Goal: Task Accomplishment & Management: Complete application form

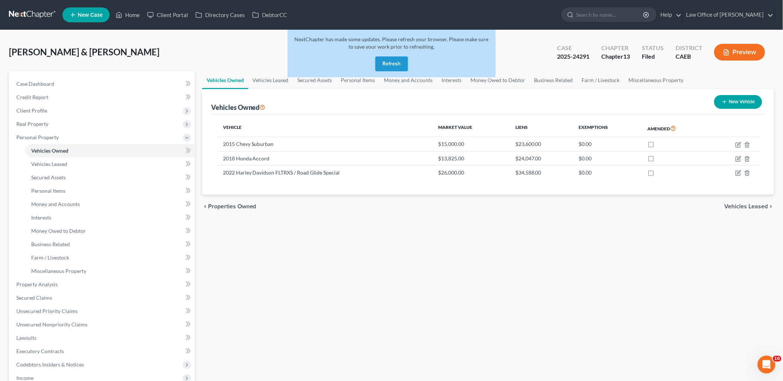
click at [160, 52] on div "Nunez, Alma & Garcia, Enrique Upgraded Case 2025-24291 Chapter Chapter 13 Statu…" at bounding box center [392, 55] width 766 height 32
click at [401, 64] on button "Refresh" at bounding box center [392, 64] width 33 height 15
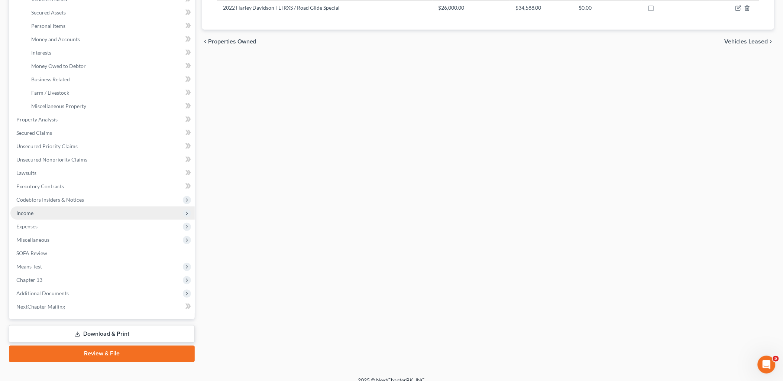
click at [28, 213] on span "Income" at bounding box center [24, 213] width 17 height 6
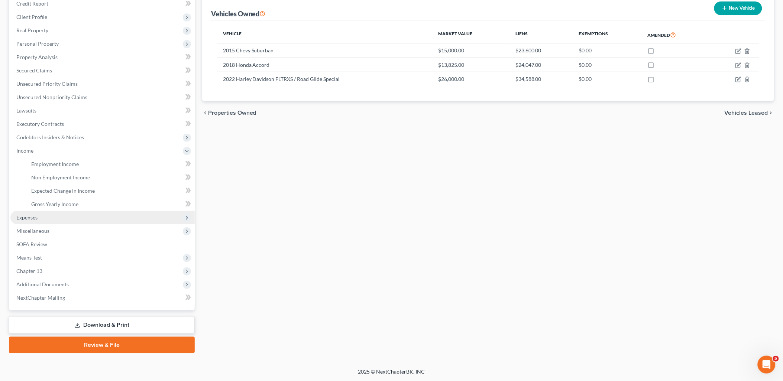
scroll to position [93, 0]
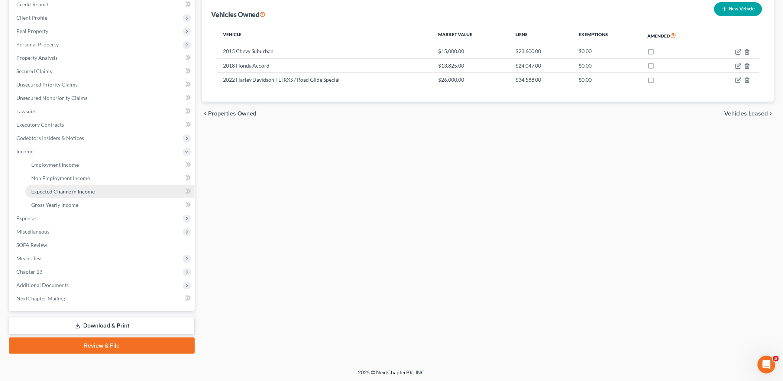
click at [61, 191] on span "Expected Change in Income" at bounding box center [63, 192] width 64 height 6
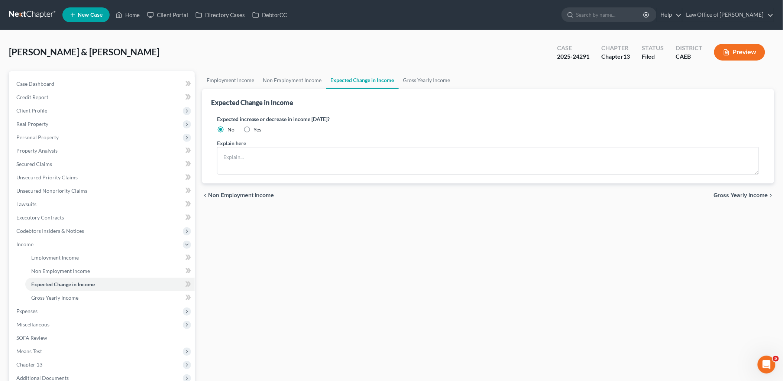
click at [254, 129] on label "Yes" at bounding box center [258, 129] width 8 height 7
click at [257, 129] on input "Yes" at bounding box center [259, 128] width 5 height 5
radio input "true"
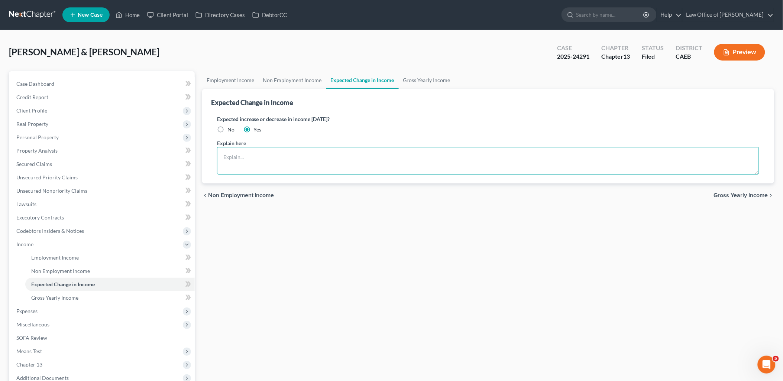
click at [250, 157] on textarea at bounding box center [488, 161] width 542 height 28
paste textarea "increasing tax deductions to prevent tax debt so will decrease monthly income a…"
click at [222, 156] on textarea "increasing tax deductions to prevent tax debt so will decrease monthly income a…" at bounding box center [488, 161] width 542 height 28
click at [342, 155] on textarea "Debtors will be increasing tax deductions to prevent tax debt so will decrease …" at bounding box center [488, 161] width 542 height 28
type textarea "Debtors will be increasing tax deductions to prevent future tax debts. Anticipa…"
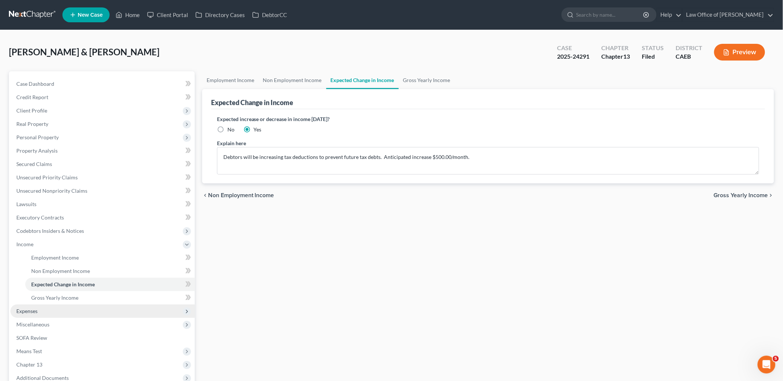
click at [35, 312] on span "Expenses" at bounding box center [26, 311] width 21 height 6
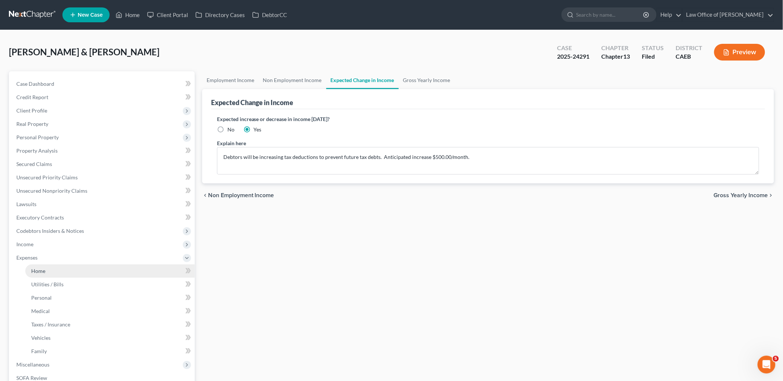
click at [40, 272] on span "Home" at bounding box center [38, 271] width 14 height 6
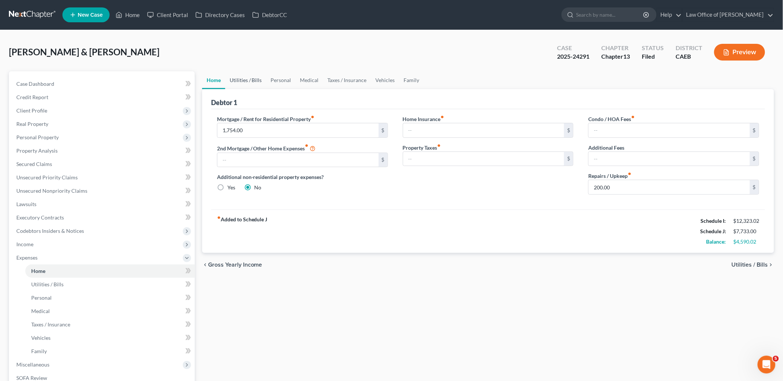
click at [244, 80] on link "Utilities / Bills" at bounding box center [245, 80] width 41 height 18
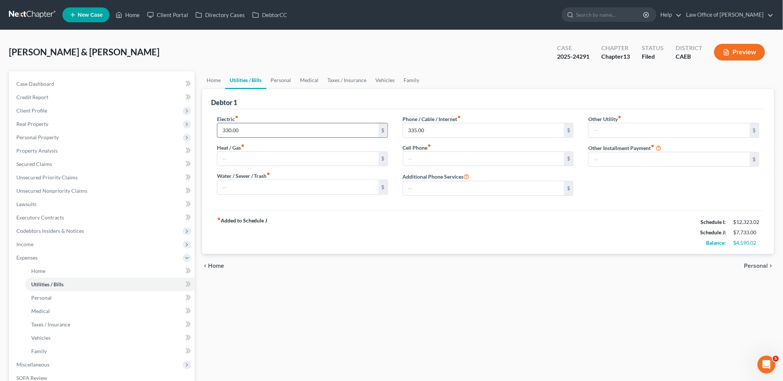
click at [250, 129] on input "330.00" at bounding box center [298, 130] width 161 height 14
type input "400"
type input "380"
click at [284, 77] on link "Personal" at bounding box center [281, 80] width 29 height 18
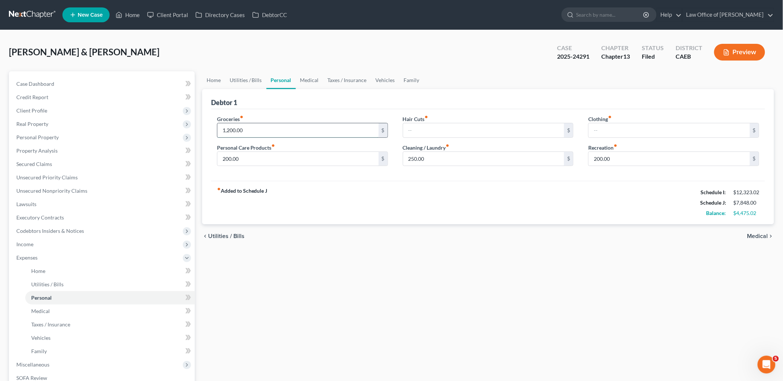
click at [261, 132] on input "1,200.00" at bounding box center [298, 130] width 161 height 14
type input "2,000"
type input "350"
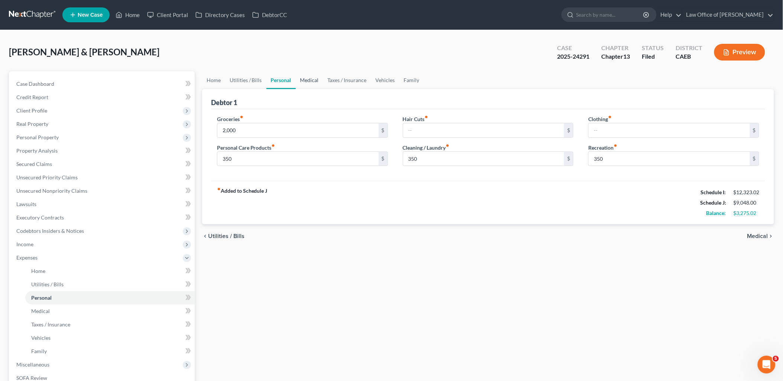
click at [303, 79] on link "Medical" at bounding box center [310, 80] width 28 height 18
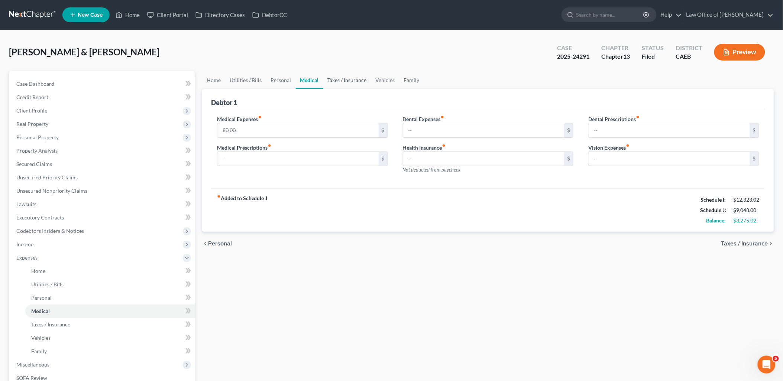
click at [339, 82] on link "Taxes / Insurance" at bounding box center [347, 80] width 48 height 18
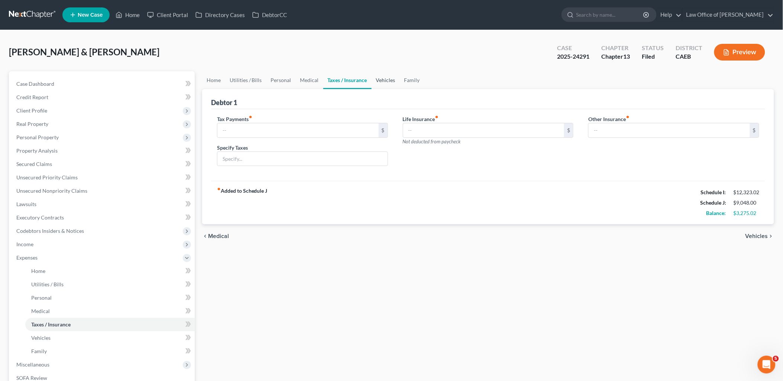
click at [382, 79] on link "Vehicles" at bounding box center [386, 80] width 28 height 18
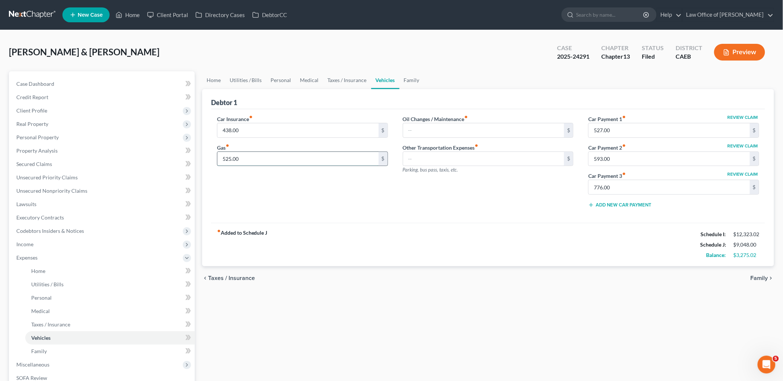
click at [251, 158] on input "525.00" at bounding box center [298, 159] width 161 height 14
type input "625"
click at [413, 77] on link "Family" at bounding box center [412, 80] width 25 height 18
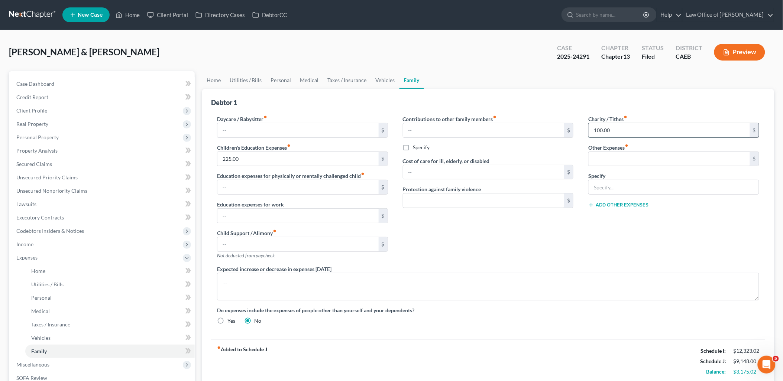
click at [630, 128] on input "100.00" at bounding box center [669, 130] width 161 height 14
type input "150"
click at [390, 78] on link "Vehicles" at bounding box center [385, 80] width 28 height 18
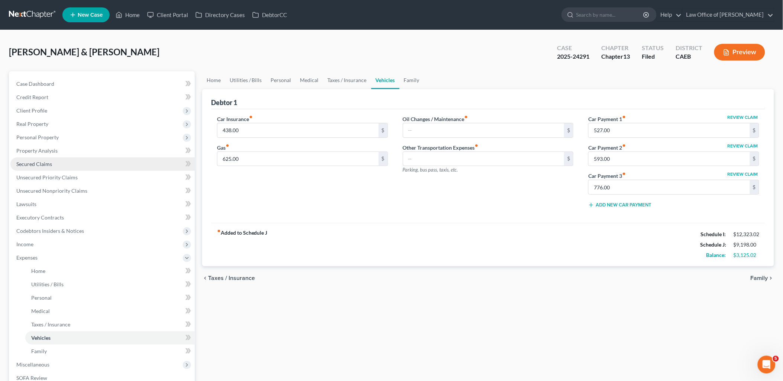
click at [30, 168] on link "Secured Claims" at bounding box center [102, 164] width 184 height 13
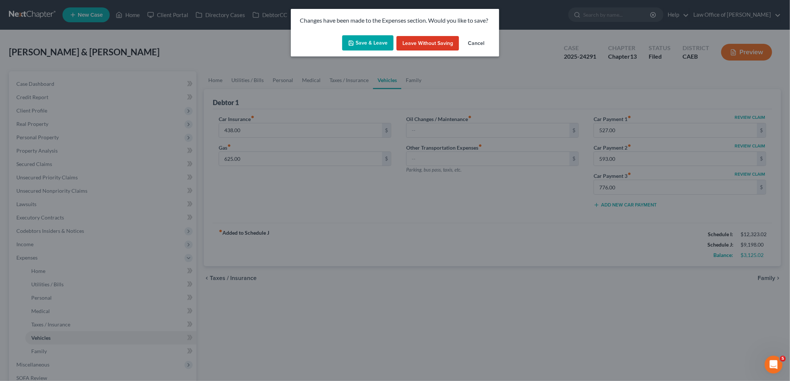
click at [376, 44] on button "Save & Leave" at bounding box center [367, 43] width 51 height 16
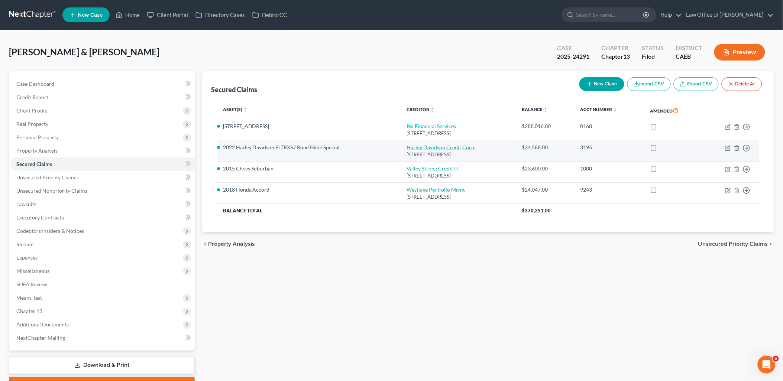
click at [422, 146] on link "Harley Davidson Credit Corp." at bounding box center [441, 147] width 69 height 6
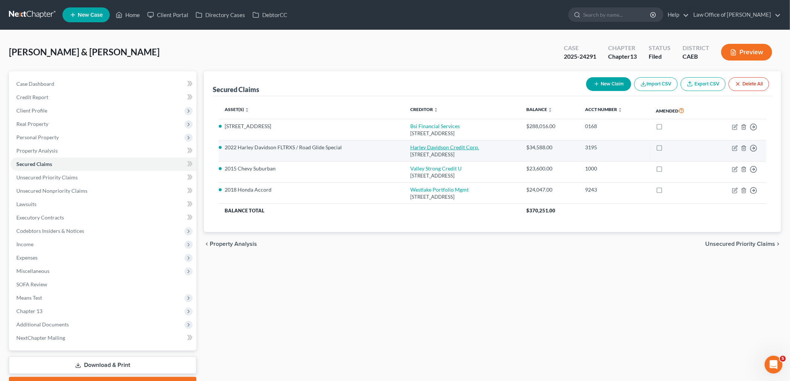
select select "31"
select select "4"
select select "1"
select select "0"
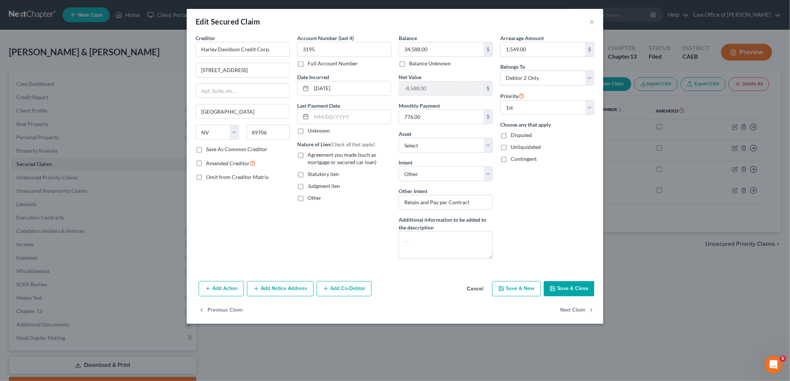
click at [307, 154] on label "Agreement you made (such as mortgage or secured car loan)" at bounding box center [349, 158] width 84 height 15
click at [310, 154] on input "Agreement you made (such as mortgage or secured car loan)" at bounding box center [312, 153] width 5 height 5
checkbox input "true"
click at [427, 250] on textarea at bounding box center [446, 246] width 94 height 28
type textarea "Contract Payment $776.00"
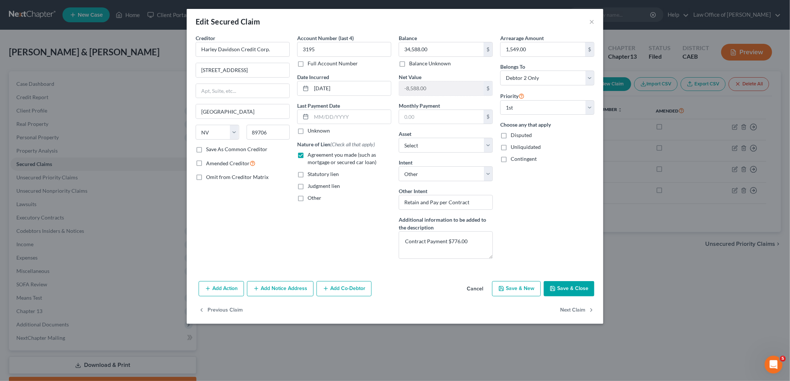
click at [576, 292] on button "Save & Close" at bounding box center [569, 289] width 51 height 16
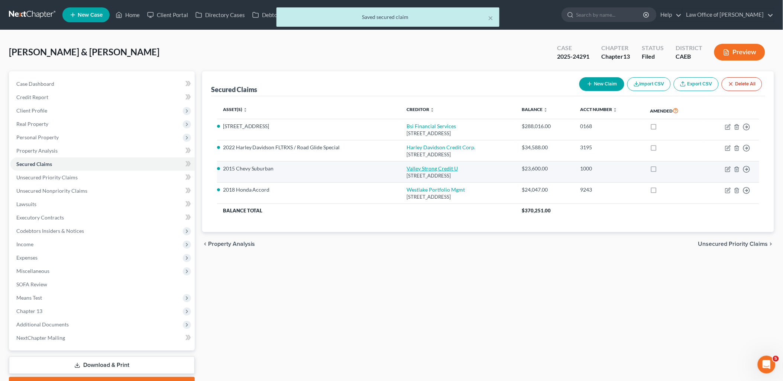
click at [407, 170] on link "Valley Strong Credit U" at bounding box center [432, 168] width 51 height 6
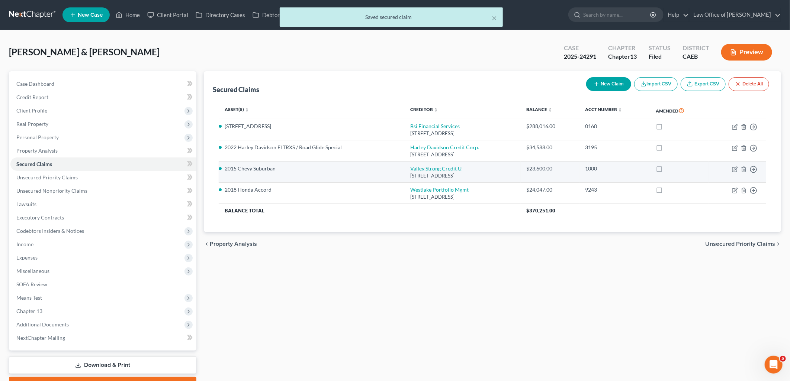
select select "4"
select select "2"
select select "0"
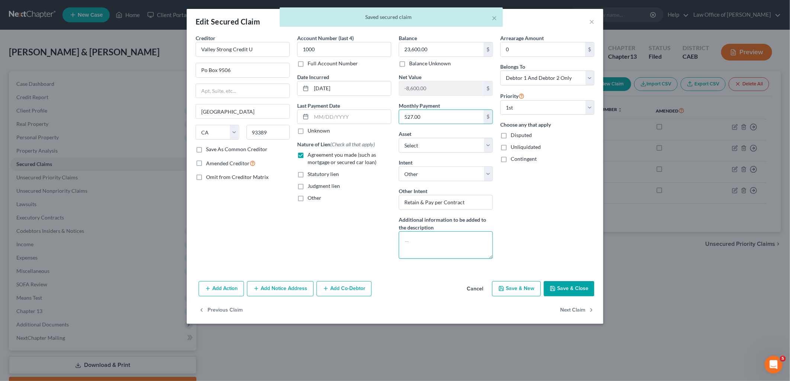
click at [439, 238] on textarea at bounding box center [446, 246] width 94 height 28
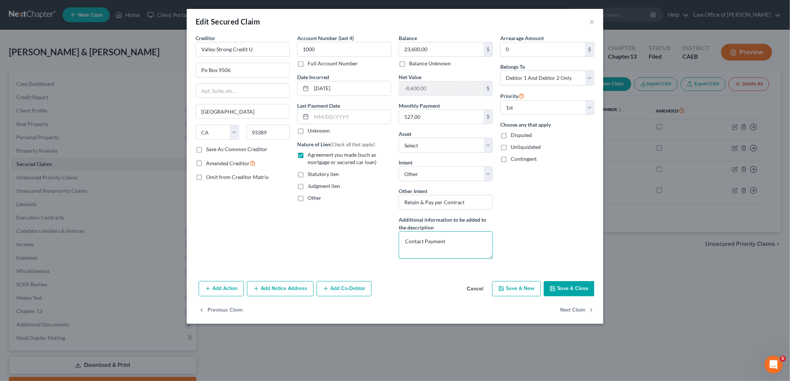
paste textarea "527.00"
type textarea "Contact Payment 527.00"
click at [588, 292] on button "Save & Close" at bounding box center [569, 289] width 51 height 16
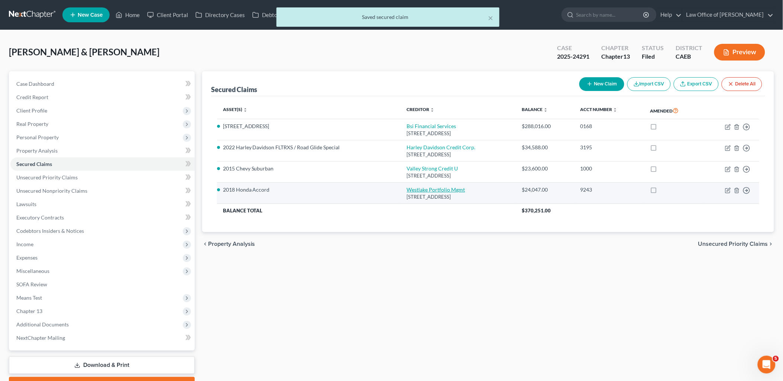
click at [426, 190] on link "Westlake Portfolio Mgmt" at bounding box center [436, 190] width 58 height 6
select select "4"
select select "2"
select select "0"
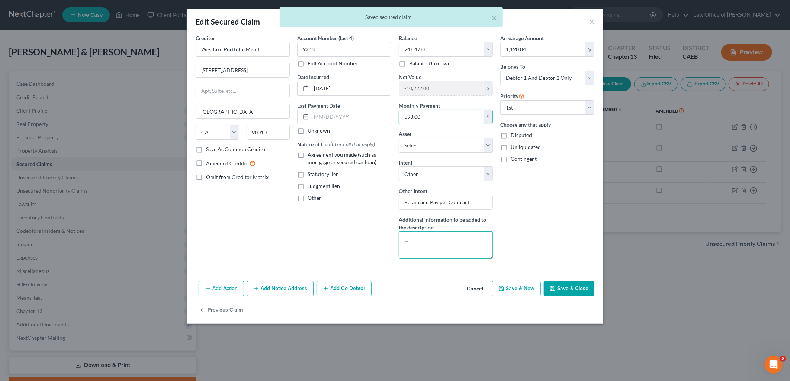
click at [447, 243] on textarea at bounding box center [446, 246] width 94 height 28
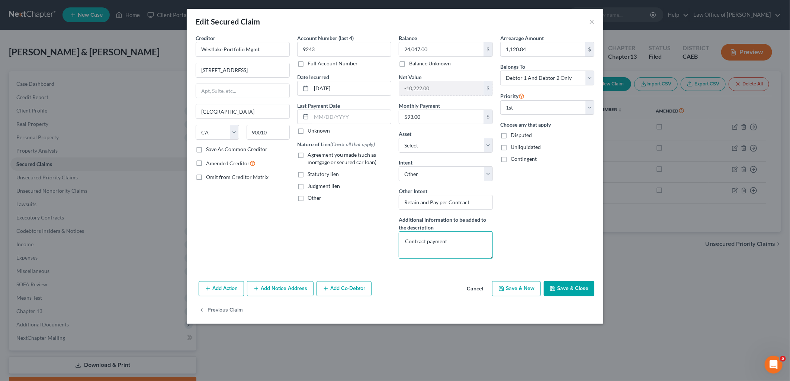
paste textarea "593.00"
type textarea "Contract payment 593.00"
click at [430, 117] on input "593.00" at bounding box center [441, 117] width 84 height 14
click at [574, 293] on button "Save & Close" at bounding box center [569, 289] width 51 height 16
select select "5"
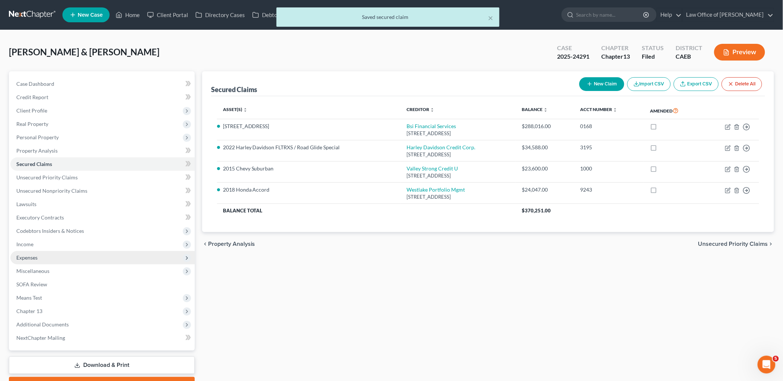
click at [28, 259] on span "Expenses" at bounding box center [26, 258] width 21 height 6
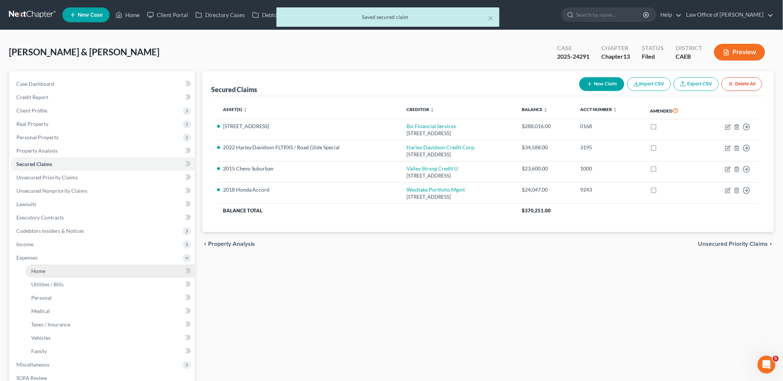
click at [35, 272] on span "Home" at bounding box center [38, 271] width 14 height 6
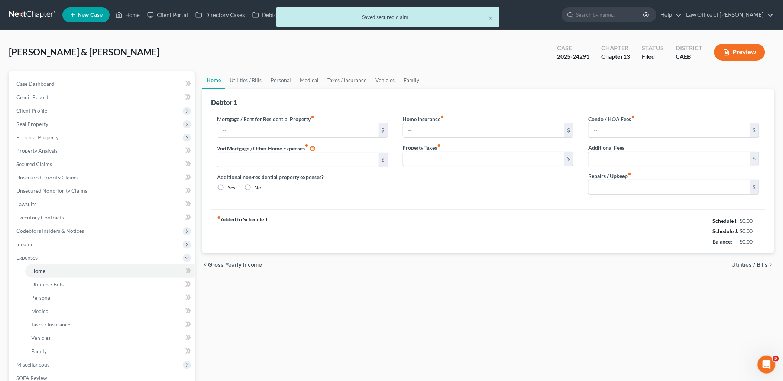
type input "1,754.00"
radio input "true"
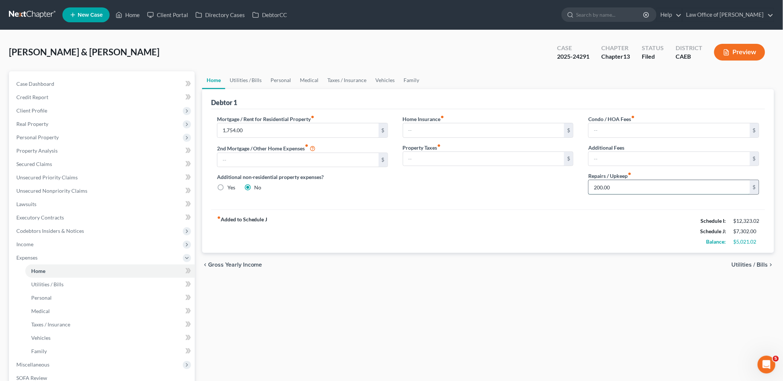
click at [622, 191] on input "200.00" at bounding box center [669, 187] width 161 height 14
type input "250"
click at [247, 78] on link "Utilities / Bills" at bounding box center [245, 80] width 41 height 18
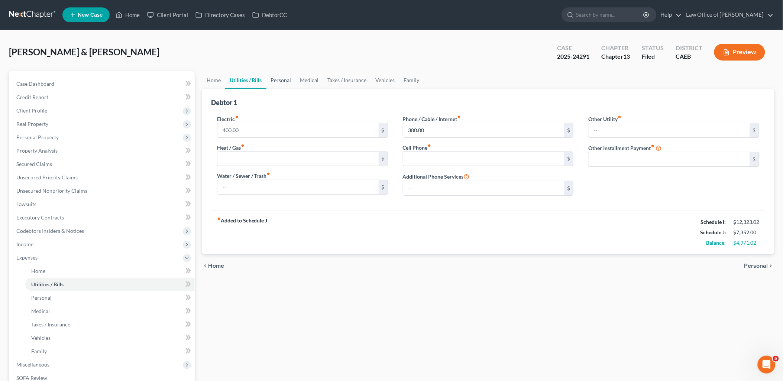
click at [283, 79] on link "Personal" at bounding box center [281, 80] width 29 height 18
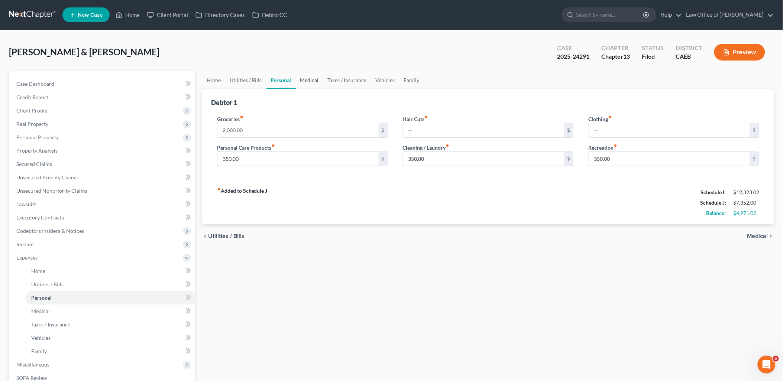
click at [313, 79] on link "Medical" at bounding box center [310, 80] width 28 height 18
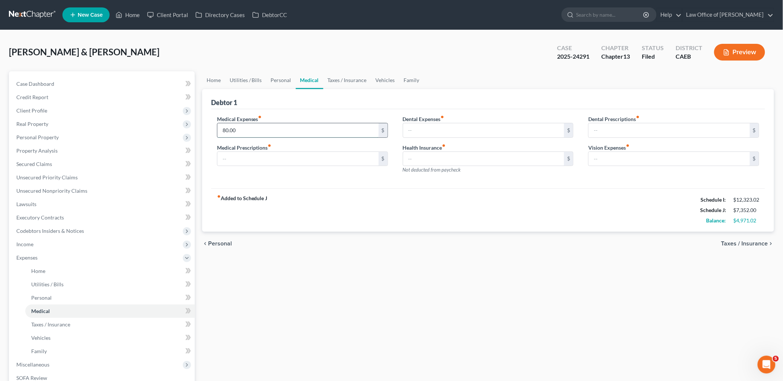
click at [235, 128] on input "80.00" at bounding box center [298, 130] width 161 height 14
type input "175"
click at [350, 80] on link "Taxes / Insurance" at bounding box center [347, 80] width 48 height 18
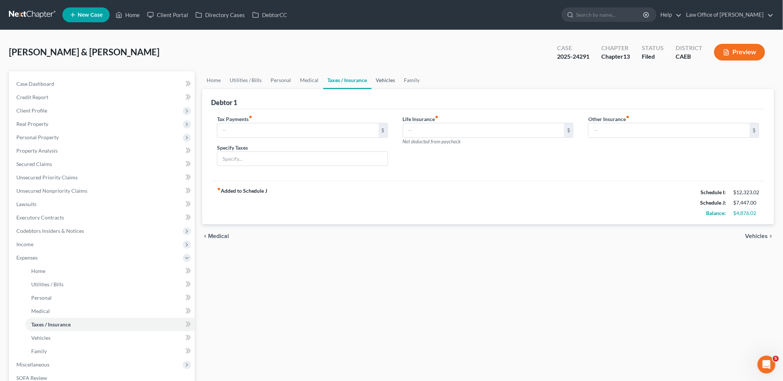
click at [382, 80] on link "Vehicles" at bounding box center [386, 80] width 28 height 18
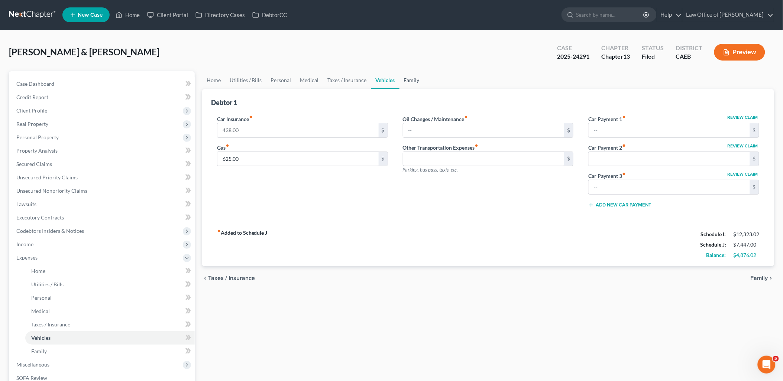
click at [408, 80] on link "Family" at bounding box center [412, 80] width 25 height 18
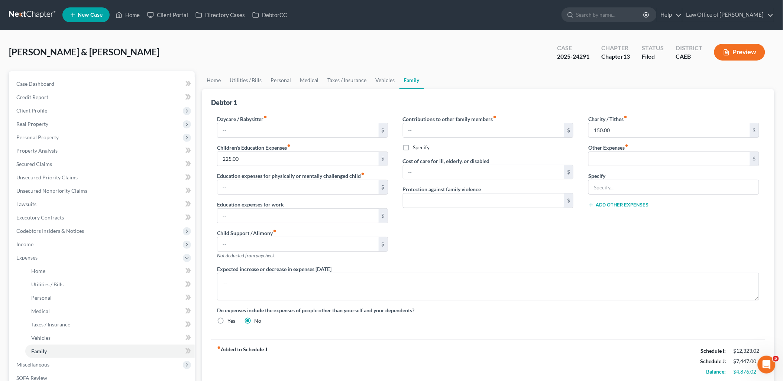
click at [611, 266] on div "Expected increase or decrease in expenses [DATE]" at bounding box center [488, 282] width 557 height 35
click at [36, 86] on span "Case Dashboard" at bounding box center [35, 84] width 38 height 6
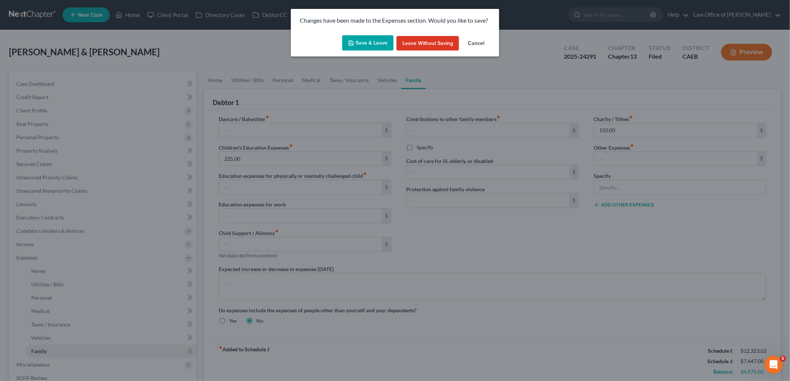
click at [365, 44] on button "Save & Leave" at bounding box center [367, 43] width 51 height 16
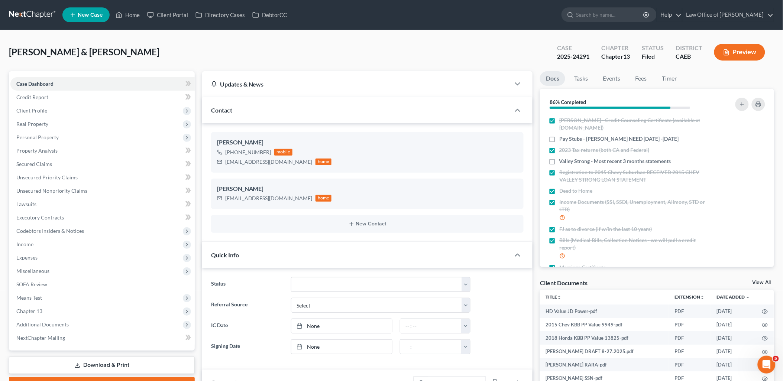
scroll to position [1148, 0]
click at [767, 281] on link "View All" at bounding box center [762, 282] width 19 height 5
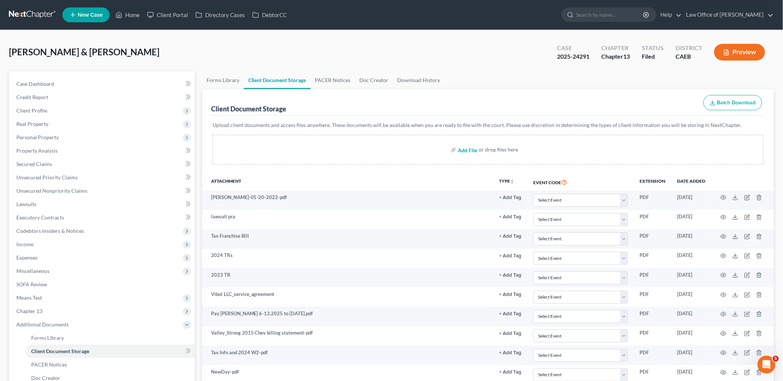
click at [461, 151] on input "file" at bounding box center [467, 149] width 18 height 13
type input "C:\fakepath\Chapter 13 Plan - [PERSON_NAME].[PERSON_NAME].pdf"
click at [20, 258] on span "Expenses" at bounding box center [26, 258] width 21 height 6
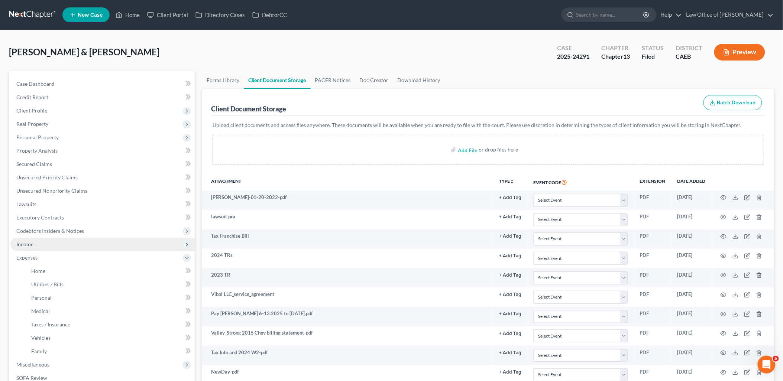
click at [27, 244] on span "Income" at bounding box center [24, 244] width 17 height 6
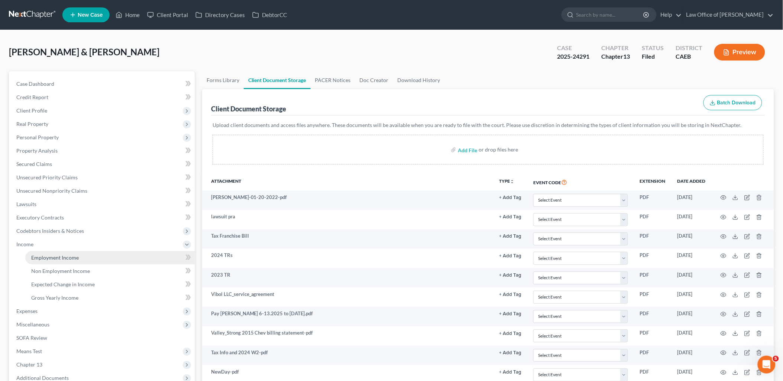
click at [48, 258] on span "Employment Income" at bounding box center [55, 258] width 48 height 6
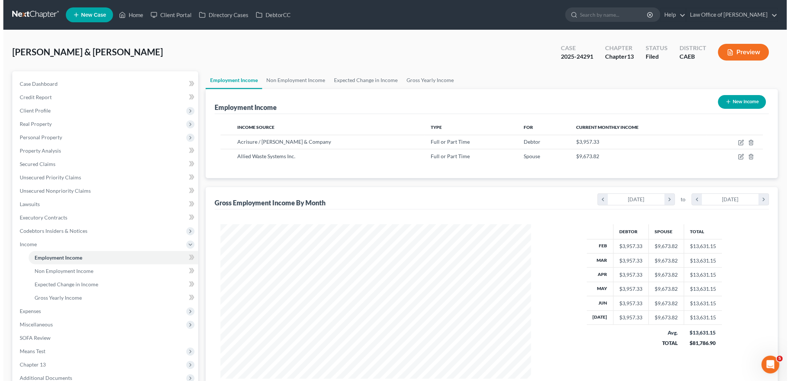
scroll to position [155, 325]
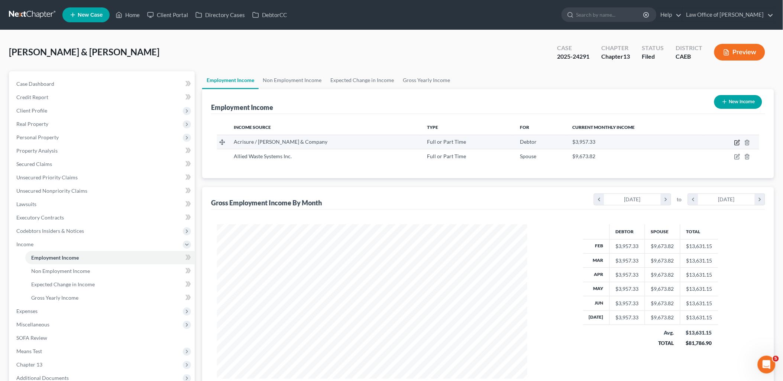
click at [738, 144] on icon "button" at bounding box center [738, 143] width 6 height 6
select select "0"
select select "4"
select select "2"
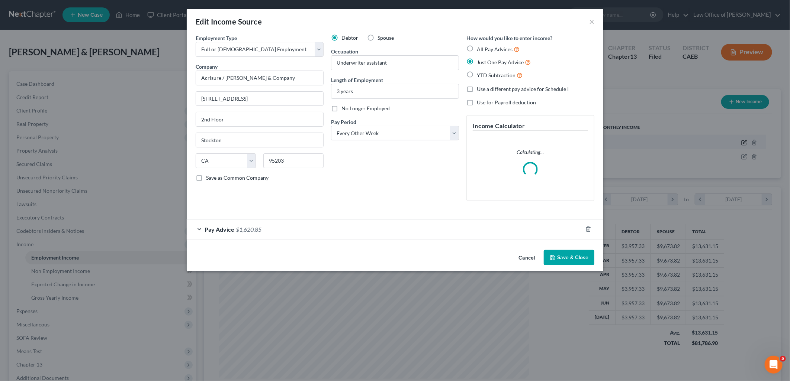
scroll to position [157, 328]
click at [244, 232] on span "$1,620.85" at bounding box center [249, 229] width 26 height 7
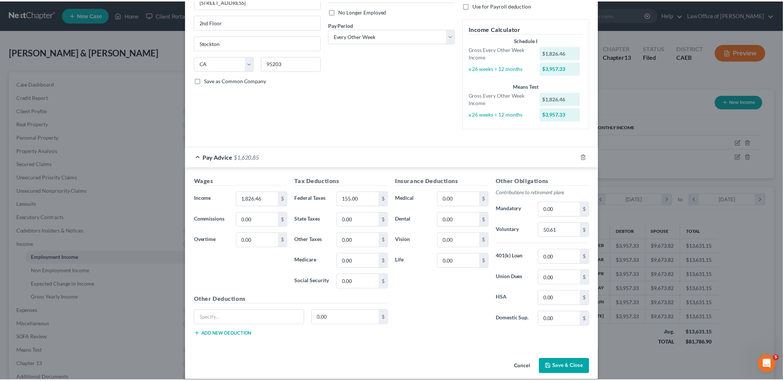
scroll to position [106, 0]
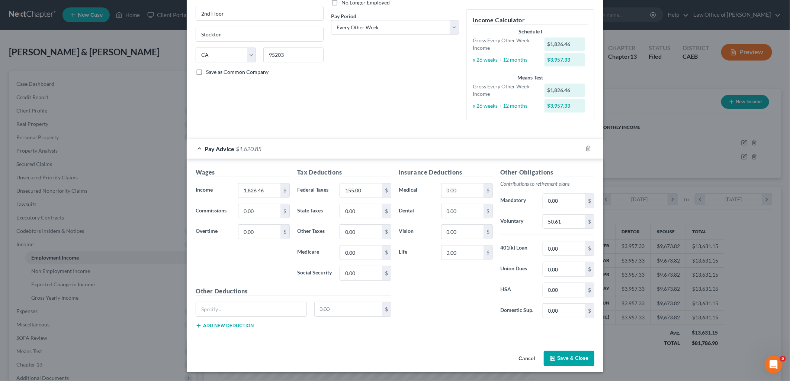
click at [575, 359] on button "Save & Close" at bounding box center [569, 359] width 51 height 16
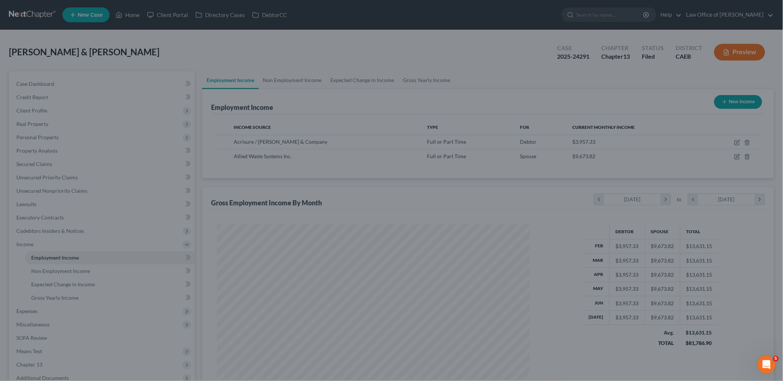
scroll to position [371658, 371488]
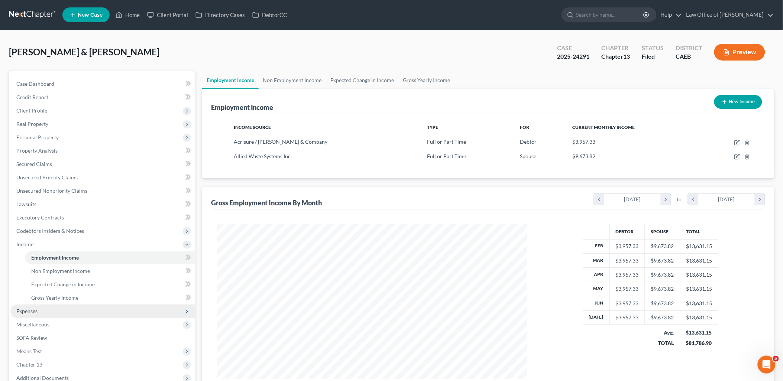
click at [30, 313] on span "Expenses" at bounding box center [26, 311] width 21 height 6
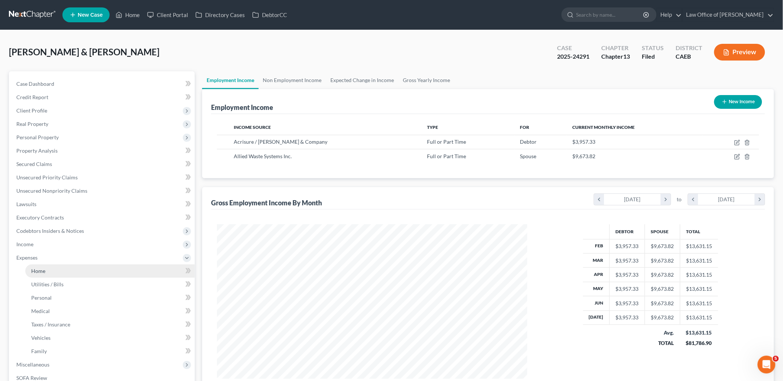
click at [45, 270] on span "Home" at bounding box center [38, 271] width 14 height 6
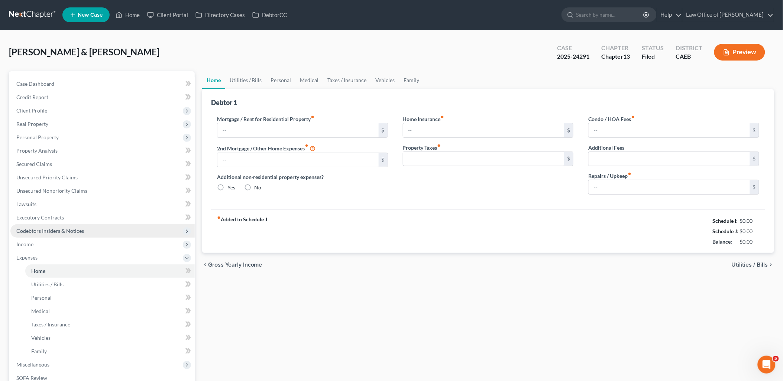
type input "1,754.00"
radio input "true"
type input "250.00"
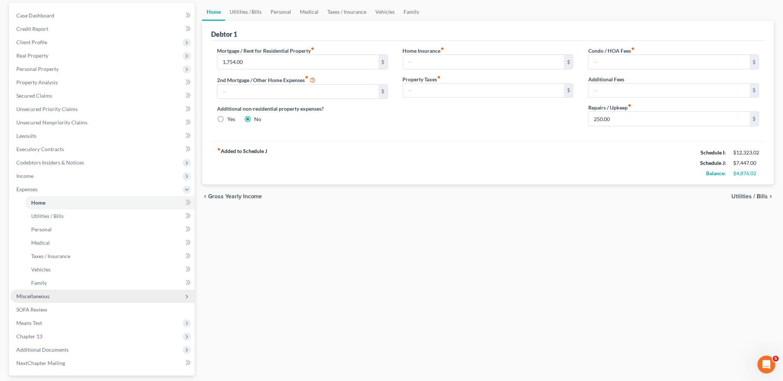
scroll to position [133, 0]
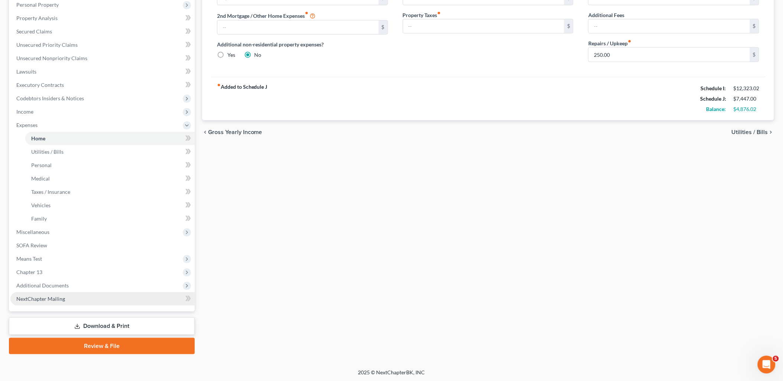
drag, startPoint x: 88, startPoint y: 320, endPoint x: 143, endPoint y: 302, distance: 57.6
click at [88, 320] on link "Download & Print" at bounding box center [102, 326] width 186 height 17
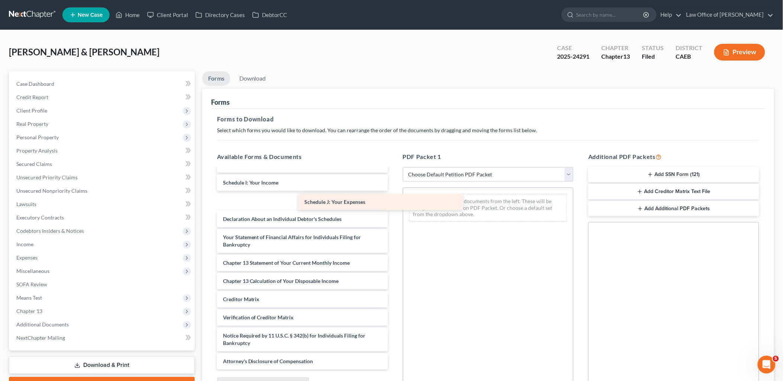
scroll to position [1302, 0]
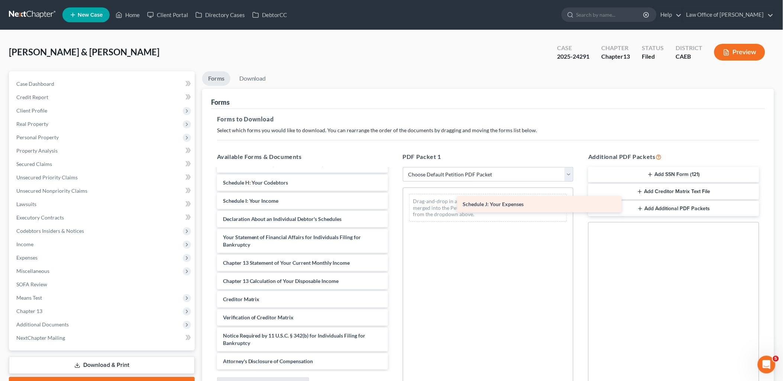
drag, startPoint x: 253, startPoint y: 201, endPoint x: 493, endPoint y: 205, distance: 240.2
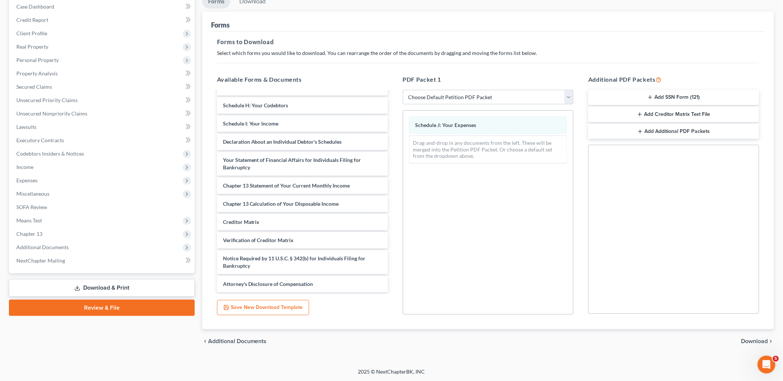
click at [750, 342] on span "Download" at bounding box center [755, 342] width 27 height 6
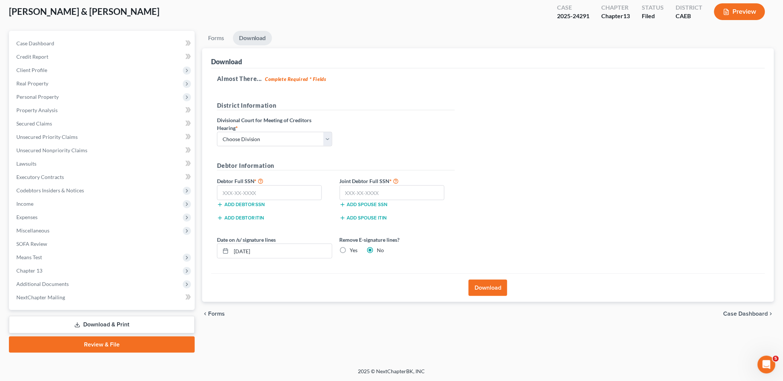
scroll to position [39, 0]
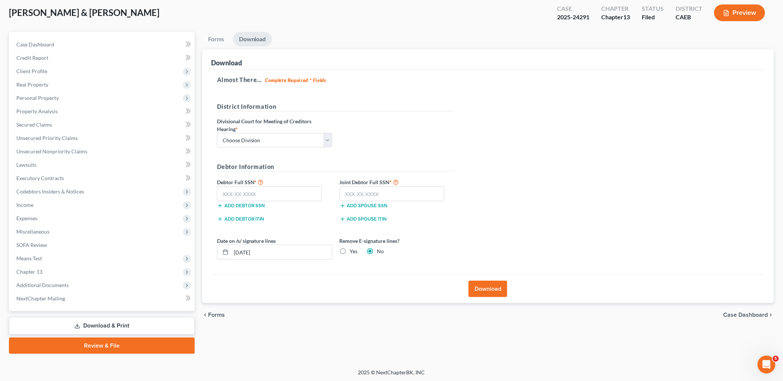
click at [496, 289] on button "Download" at bounding box center [488, 289] width 39 height 16
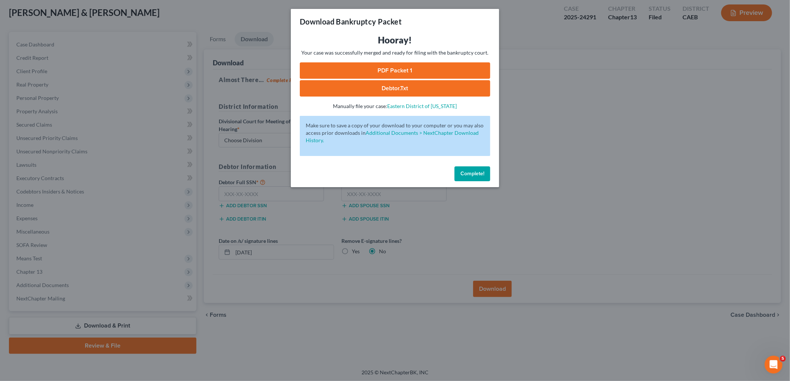
click at [417, 72] on link "PDF Packet 1" at bounding box center [395, 70] width 190 height 16
click at [428, 115] on div "Hooray! Your case was successfully merged and ready for filing with the bankrup…" at bounding box center [395, 98] width 208 height 129
drag, startPoint x: 474, startPoint y: 172, endPoint x: 472, endPoint y: 183, distance: 10.5
click at [474, 173] on span "Complete!" at bounding box center [472, 174] width 24 height 6
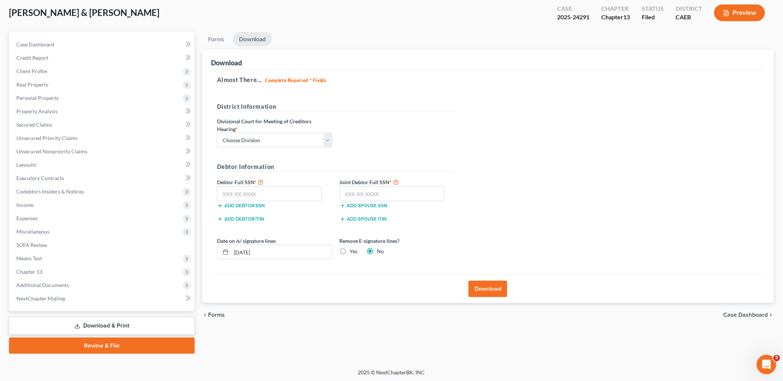
click at [762, 364] on icon "Open Intercom Messenger" at bounding box center [766, 364] width 12 height 12
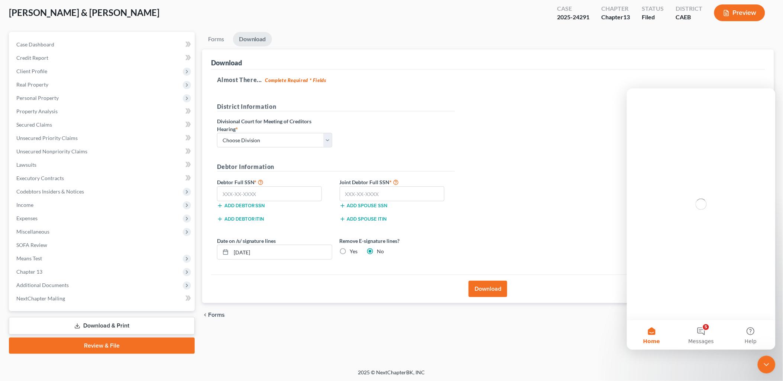
scroll to position [0, 0]
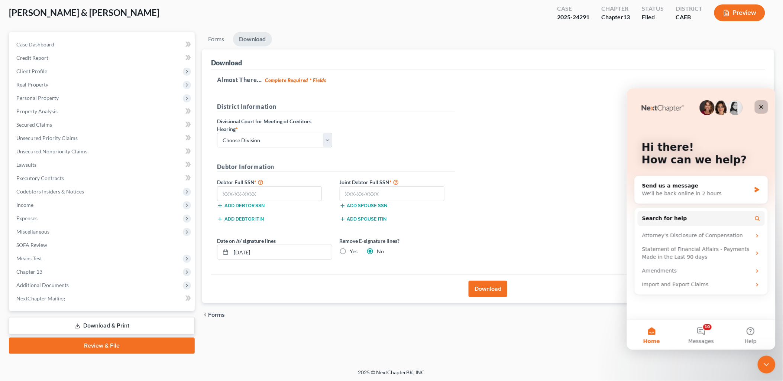
click at [764, 107] on icon "Close" at bounding box center [761, 107] width 6 height 6
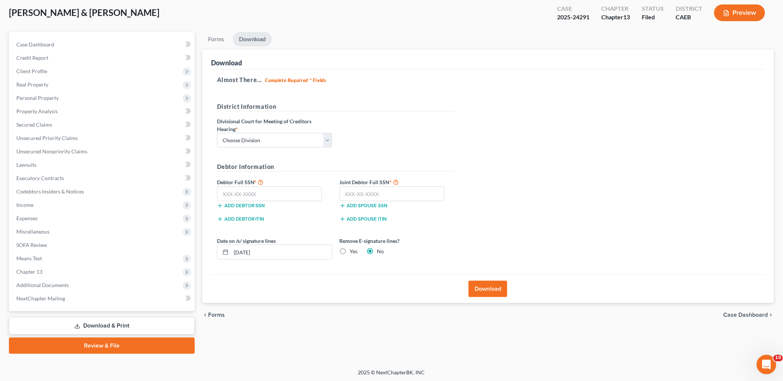
click at [767, 362] on icon "Open Intercom Messenger" at bounding box center [766, 364] width 12 height 12
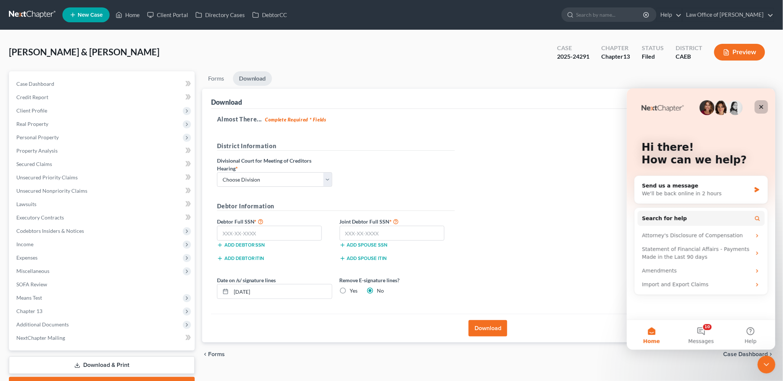
click at [763, 106] on icon "Close" at bounding box center [761, 107] width 6 height 6
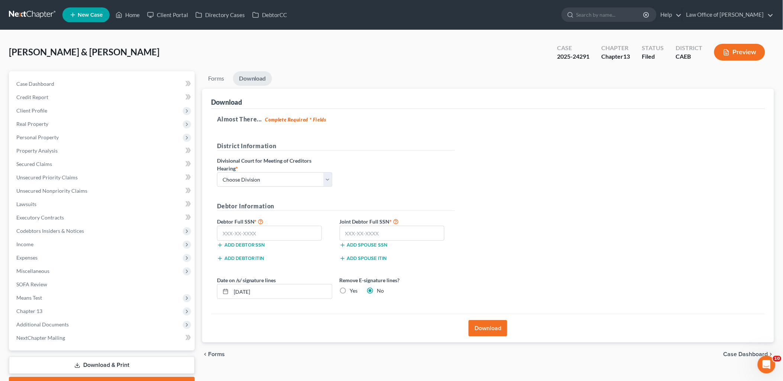
click at [650, 189] on div "Almost There... Complete Required * Fields District Information Divisional Cour…" at bounding box center [488, 211] width 554 height 205
click at [545, 173] on div "Almost There... Complete Required * Fields District Information Divisional Cour…" at bounding box center [488, 211] width 554 height 205
click at [126, 14] on link "Home" at bounding box center [128, 14] width 32 height 13
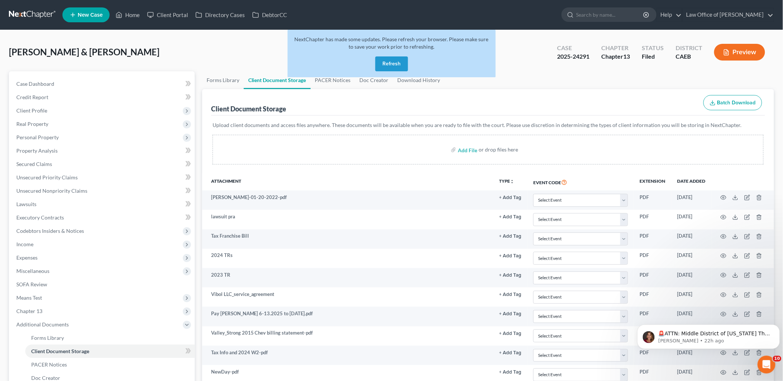
click at [386, 62] on button "Refresh" at bounding box center [392, 64] width 33 height 15
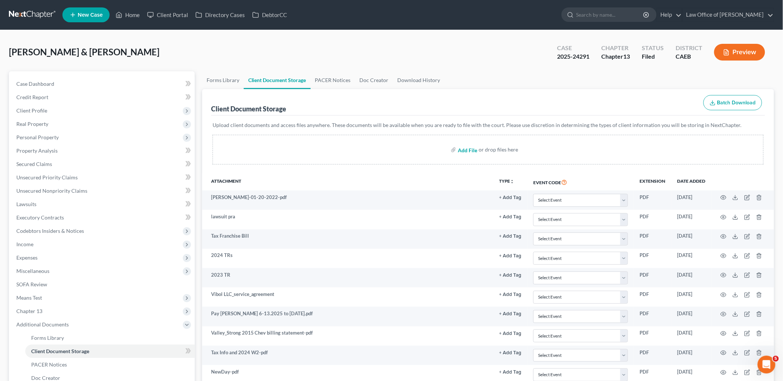
click at [466, 150] on input "file" at bounding box center [467, 149] width 18 height 13
type input "C:\fakepath\IMG_3096.jpeg"
